Goal: Information Seeking & Learning: Learn about a topic

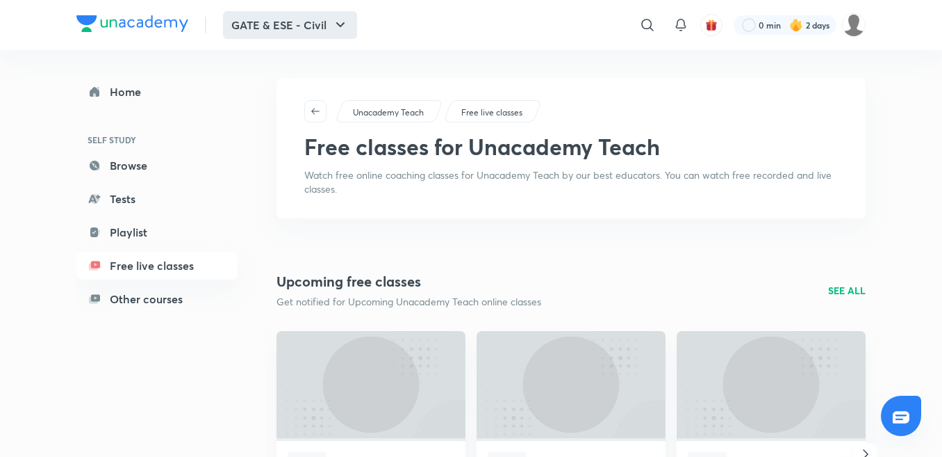
click at [326, 30] on button "GATE & ESE - Civil" at bounding box center [290, 25] width 134 height 28
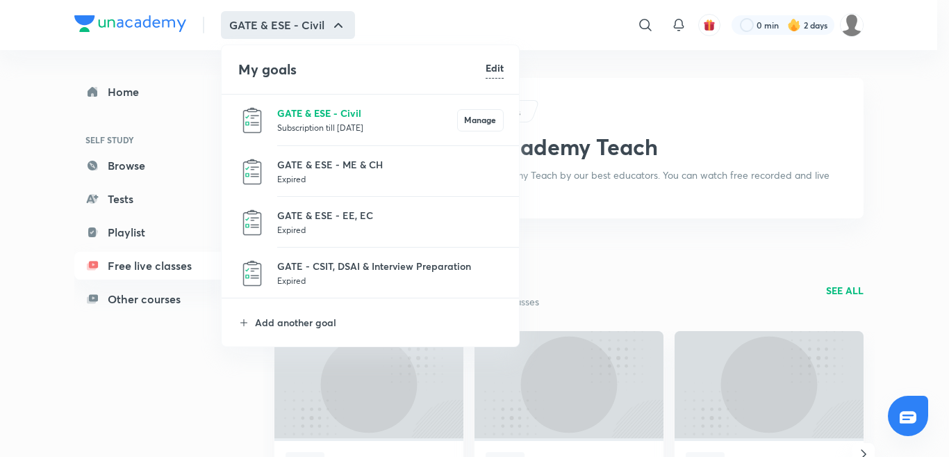
click at [316, 113] on p "GATE & ESE - Civil" at bounding box center [367, 113] width 180 height 15
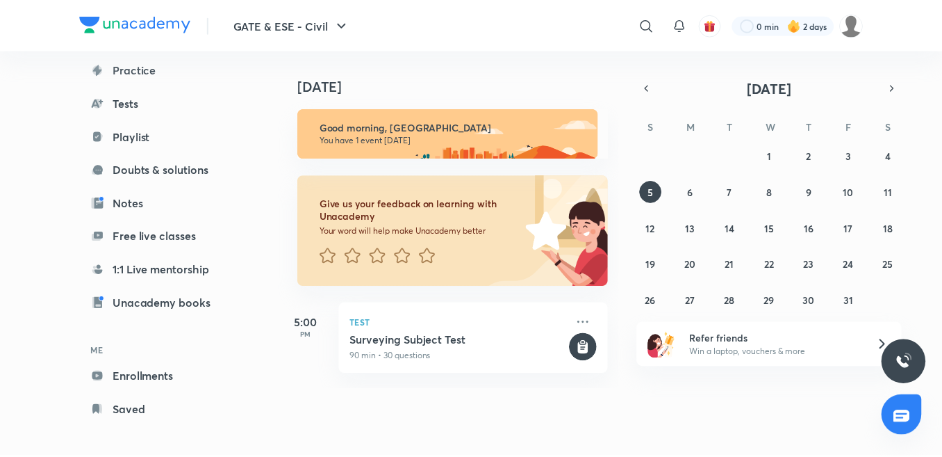
scroll to position [136, 0]
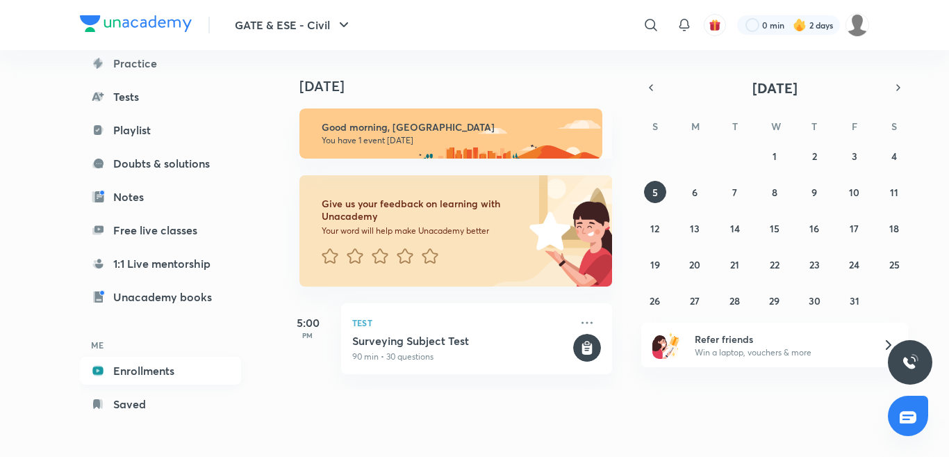
click at [169, 365] on link "Enrollments" at bounding box center [160, 371] width 161 height 28
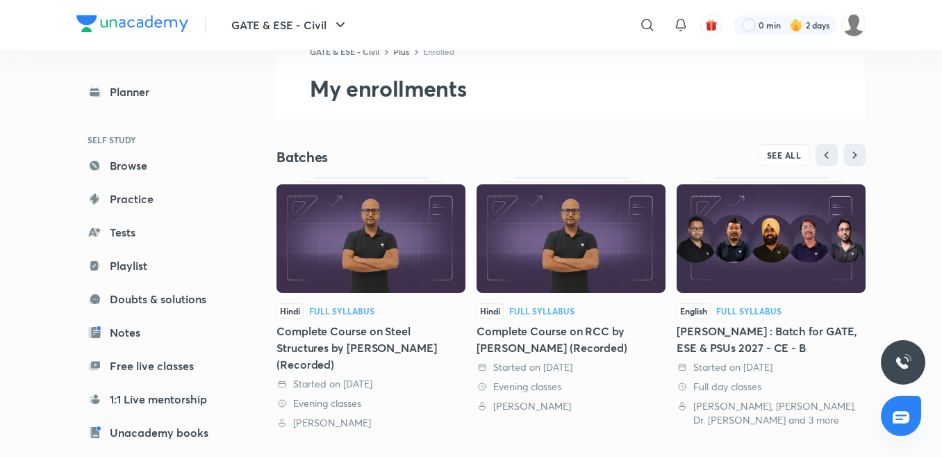
scroll to position [139, 0]
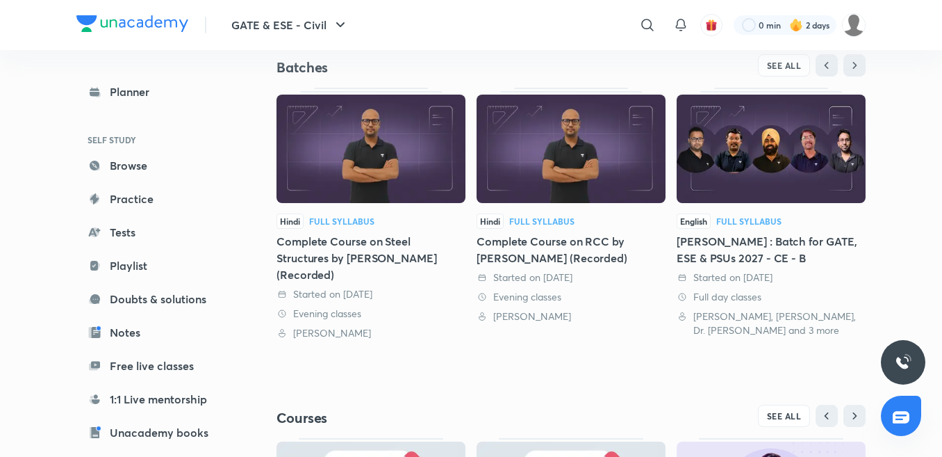
click at [380, 261] on div "Complete Course on Steel Structures by [PERSON_NAME] (Recorded)" at bounding box center [371, 258] width 189 height 50
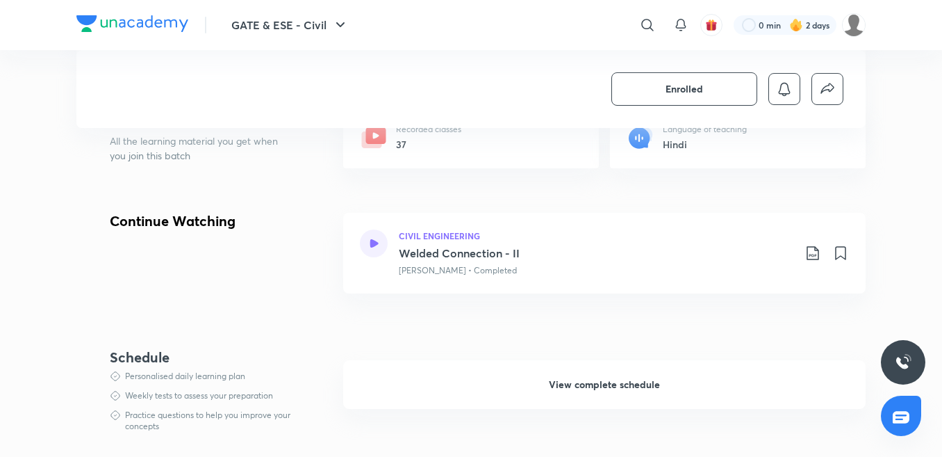
scroll to position [347, 0]
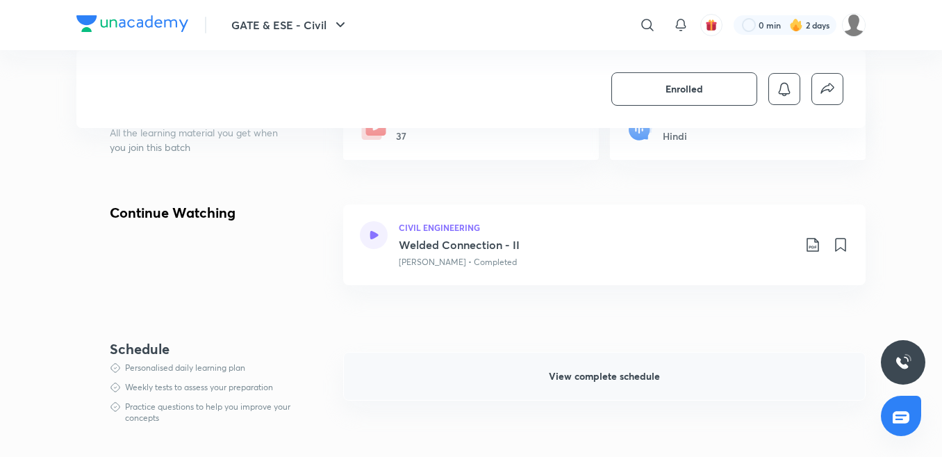
click at [632, 377] on span "View complete schedule" at bounding box center [604, 376] width 111 height 14
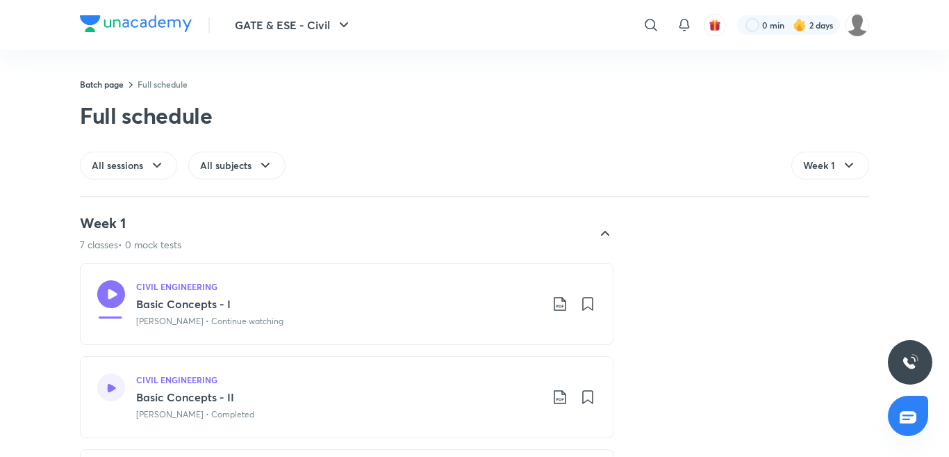
click at [597, 233] on icon at bounding box center [605, 232] width 17 height 17
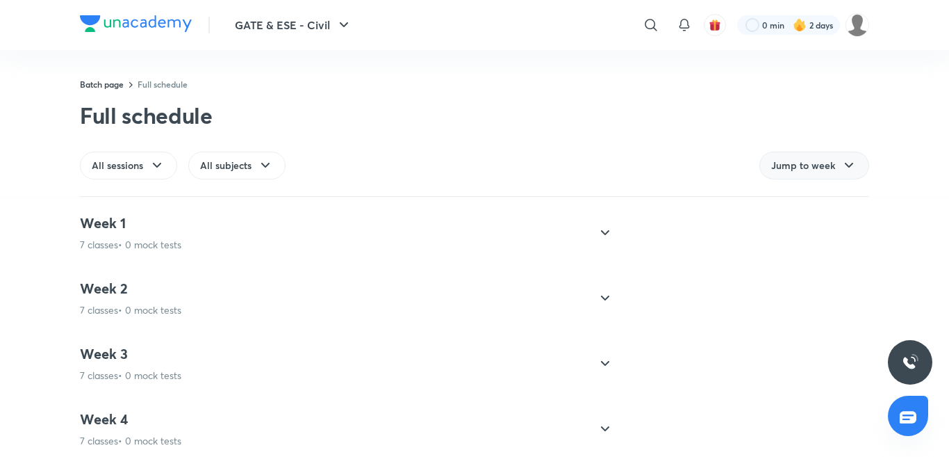
click at [806, 170] on span "Jump to week" at bounding box center [803, 165] width 64 height 14
click at [848, 108] on div "Full schedule" at bounding box center [474, 115] width 789 height 28
click at [861, 164] on div "Jump to week" at bounding box center [815, 166] width 110 height 28
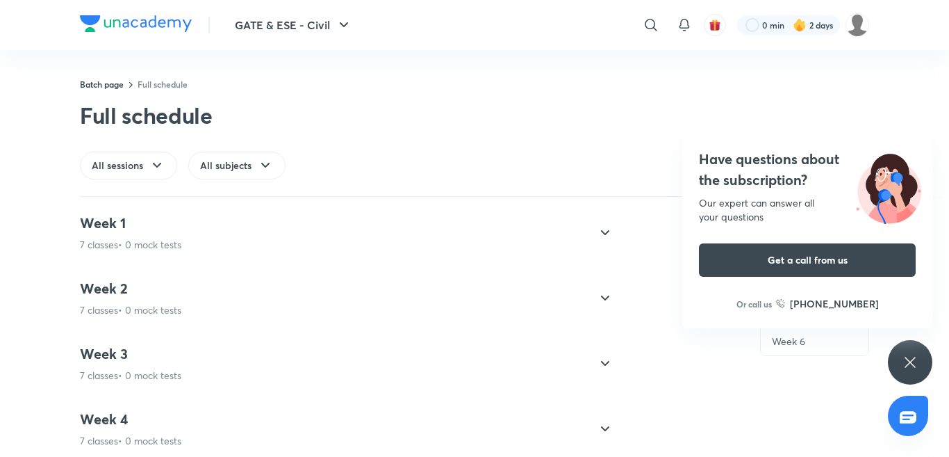
drag, startPoint x: 733, startPoint y: 140, endPoint x: 733, endPoint y: 164, distance: 23.6
click at [733, 152] on div "Have questions about the subscription? Our expert can answer all your questions…" at bounding box center [807, 230] width 250 height 196
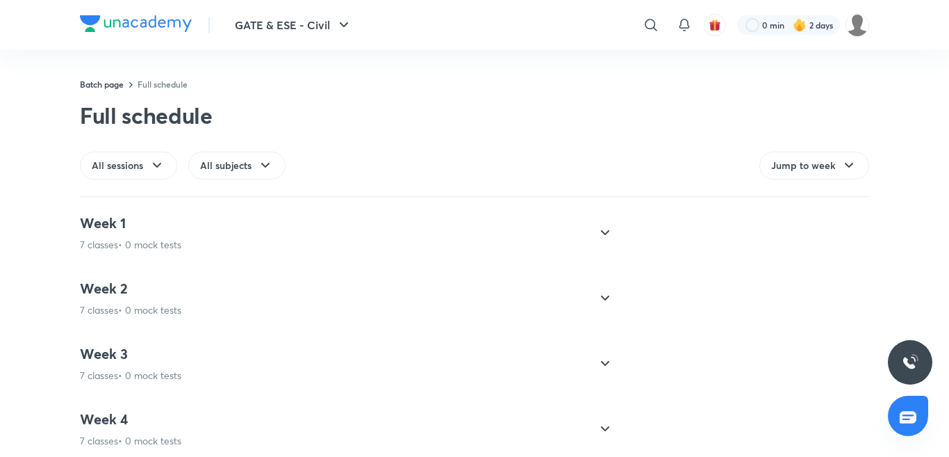
click at [733, 165] on div "All sessions All subjects Jump to week" at bounding box center [474, 166] width 789 height 28
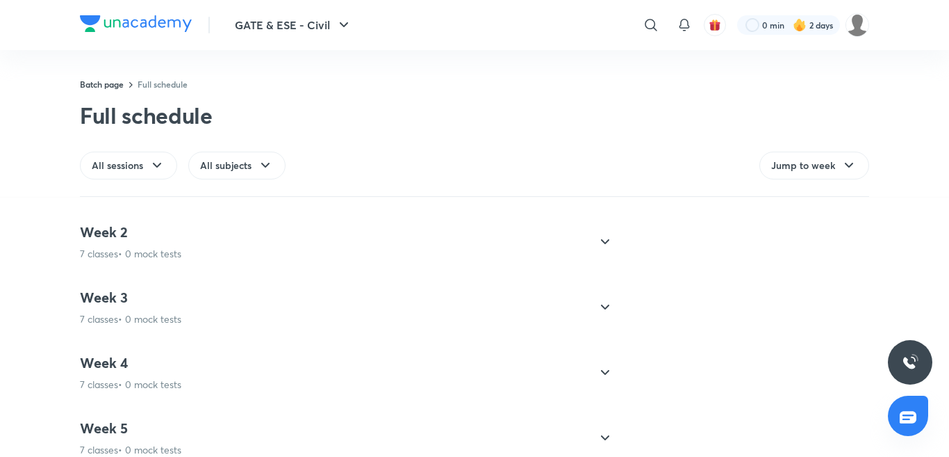
scroll to position [81, 0]
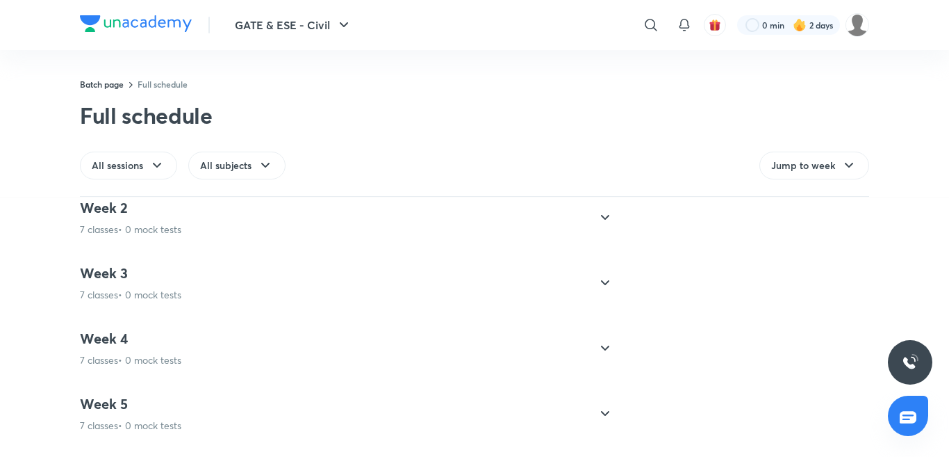
click at [598, 281] on icon at bounding box center [605, 283] width 17 height 17
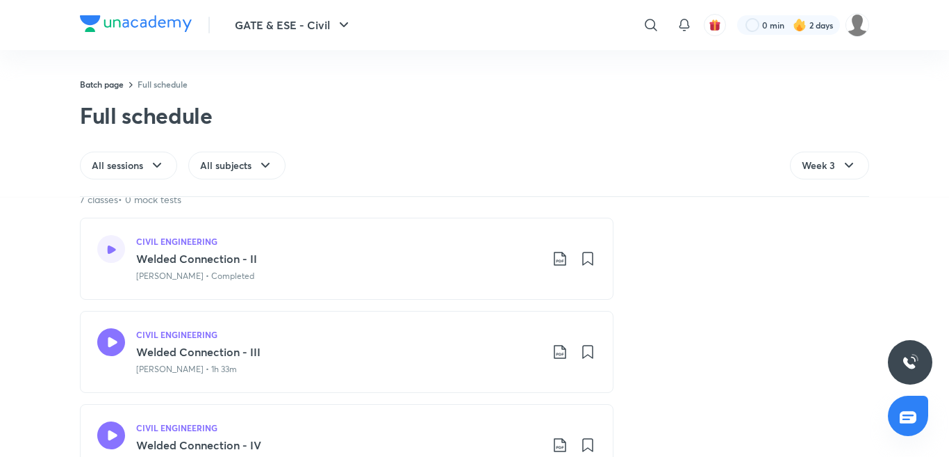
scroll to position [220, 0]
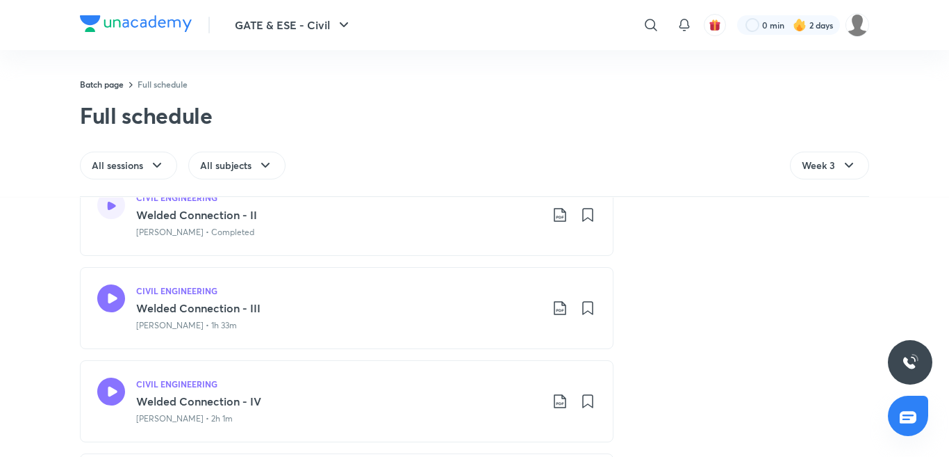
click at [105, 300] on icon at bounding box center [111, 298] width 28 height 28
